Goal: Task Accomplishment & Management: Use online tool/utility

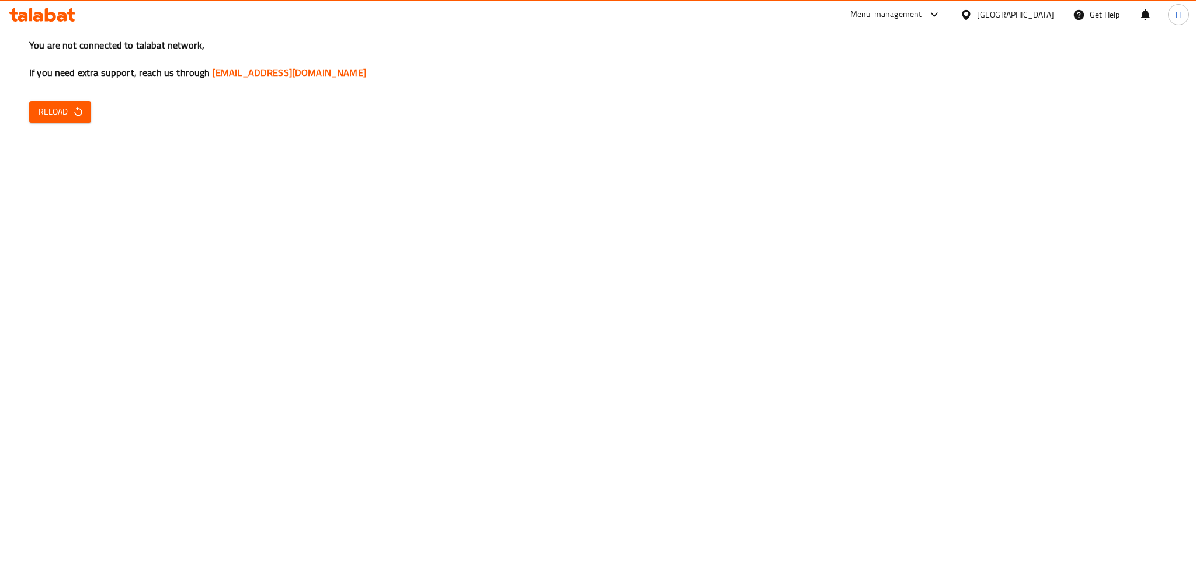
click at [47, 108] on span "Reload" at bounding box center [60, 112] width 43 height 15
click at [54, 111] on span "Reload" at bounding box center [60, 112] width 43 height 15
